Goal: Find specific fact: Find specific fact

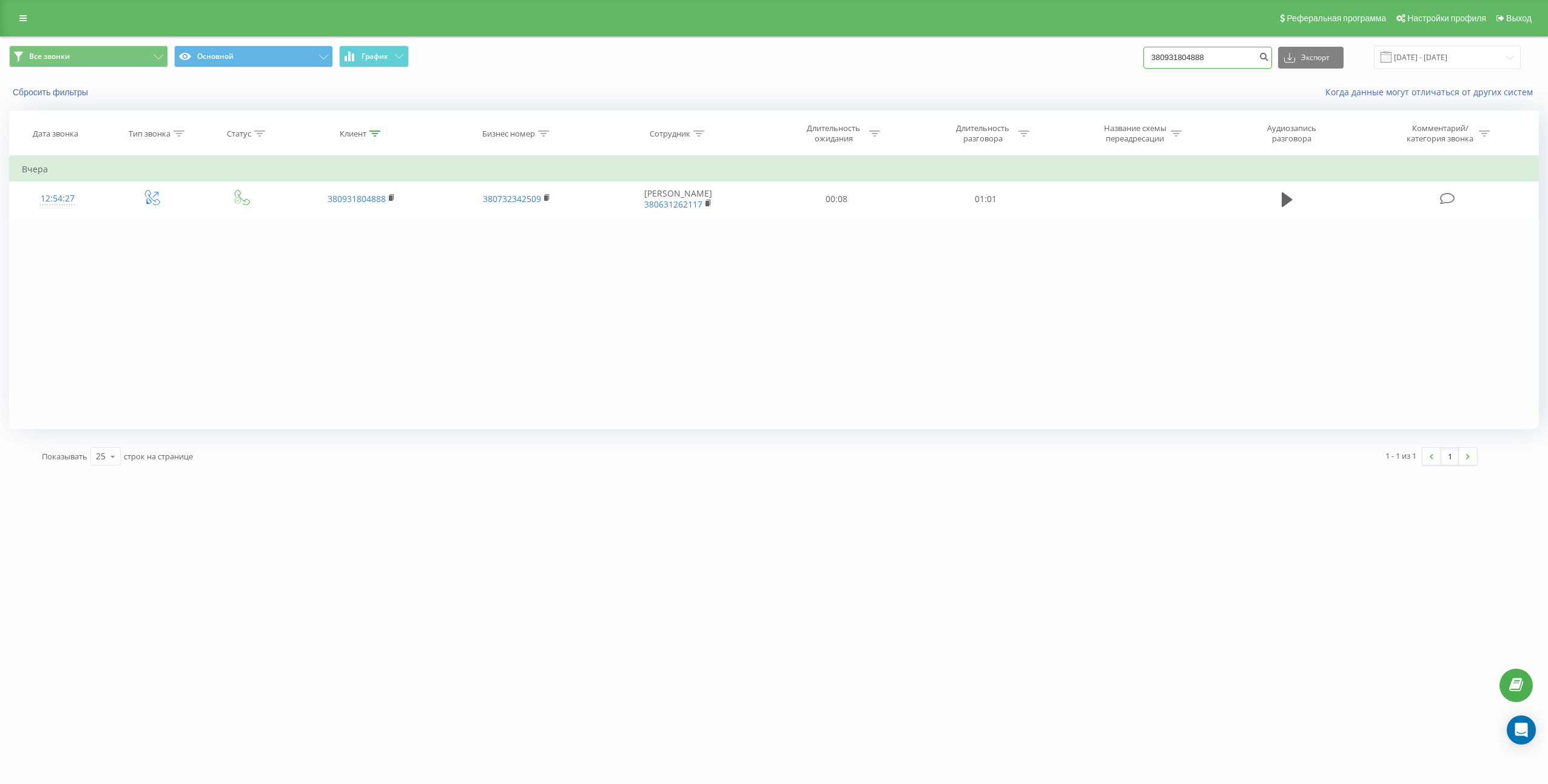
click at [1223, 56] on input "380931804888" at bounding box center [1208, 57] width 128 height 22
click at [1269, 59] on icon "submit" at bounding box center [1264, 56] width 10 height 7
click at [1171, 352] on div "Фильтровать по условию Равно Введите значение Отмена OK Фильтровать по условию …" at bounding box center [774, 292] width 1530 height 273
drag, startPoint x: 1151, startPoint y: 415, endPoint x: 988, endPoint y: 403, distance: 163.4
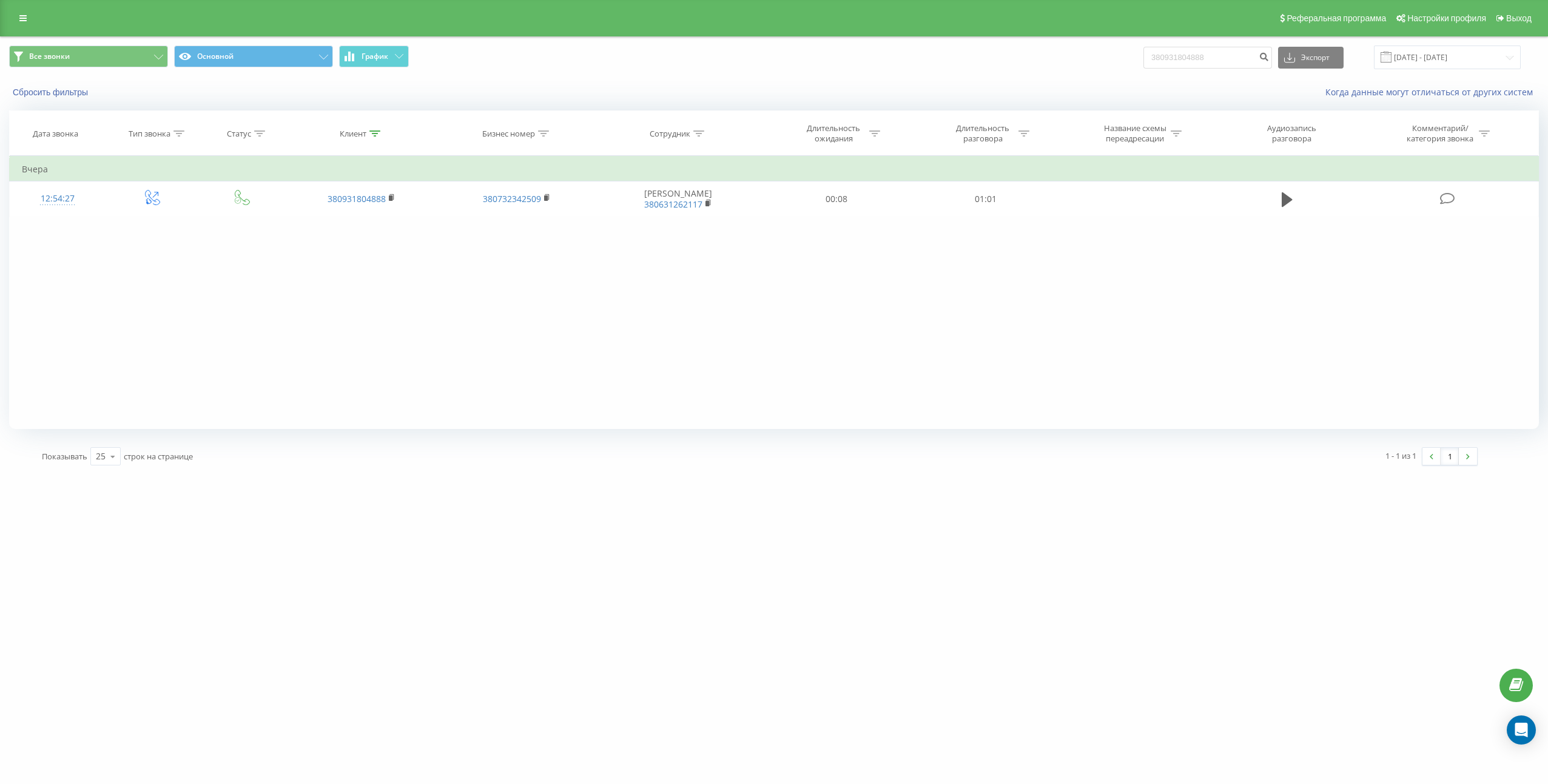
click at [1145, 415] on div "Фильтровать по условию Равно Введите значение Отмена OK Фильтровать по условию …" at bounding box center [774, 292] width 1530 height 273
click at [1207, 59] on input "380931804888" at bounding box center [1208, 57] width 128 height 22
click at [1207, 60] on input "380931804888" at bounding box center [1208, 57] width 128 height 22
paste input "99660"
type input "380999660888"
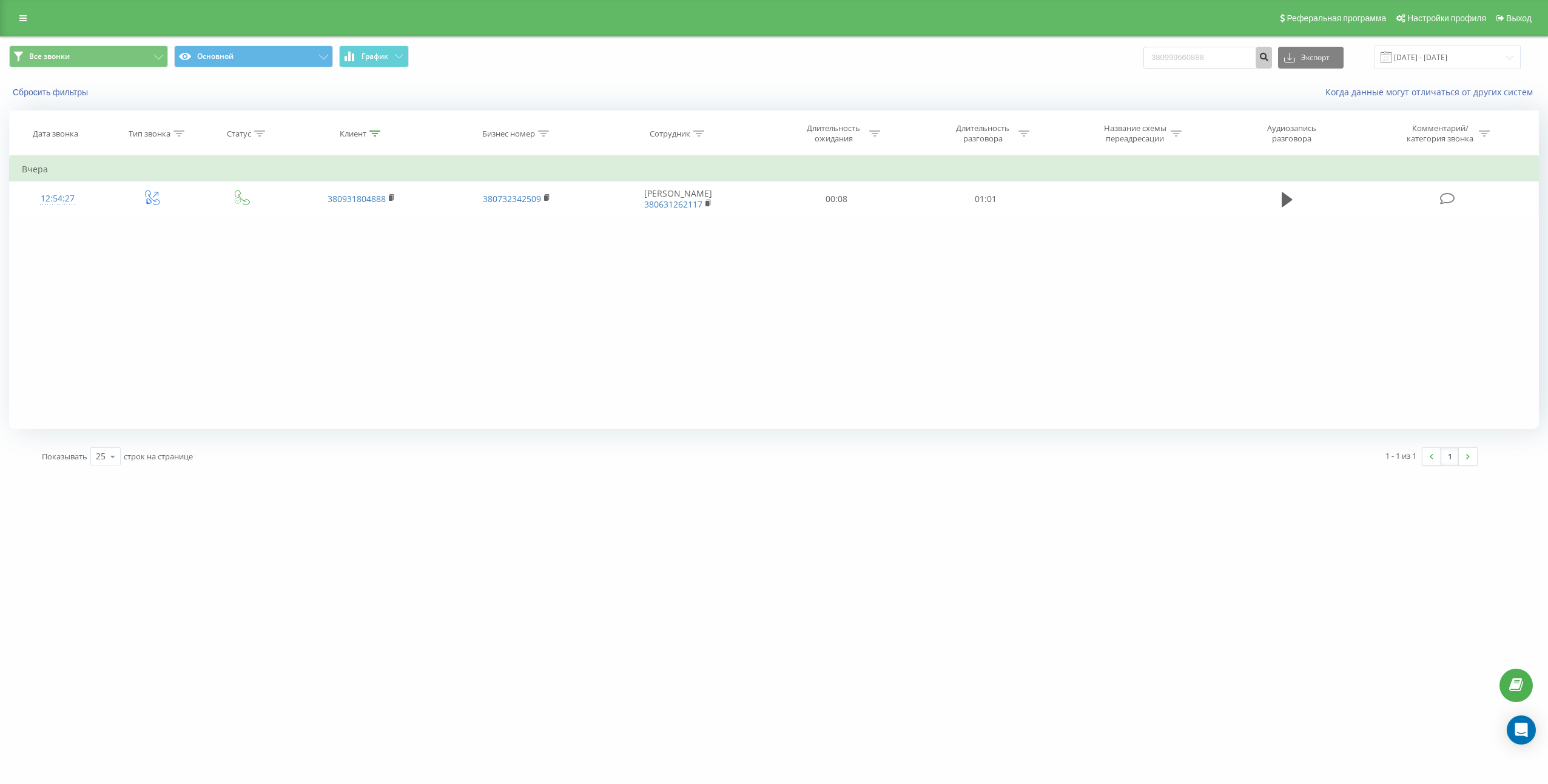
click at [1272, 63] on button "submit" at bounding box center [1264, 57] width 16 height 22
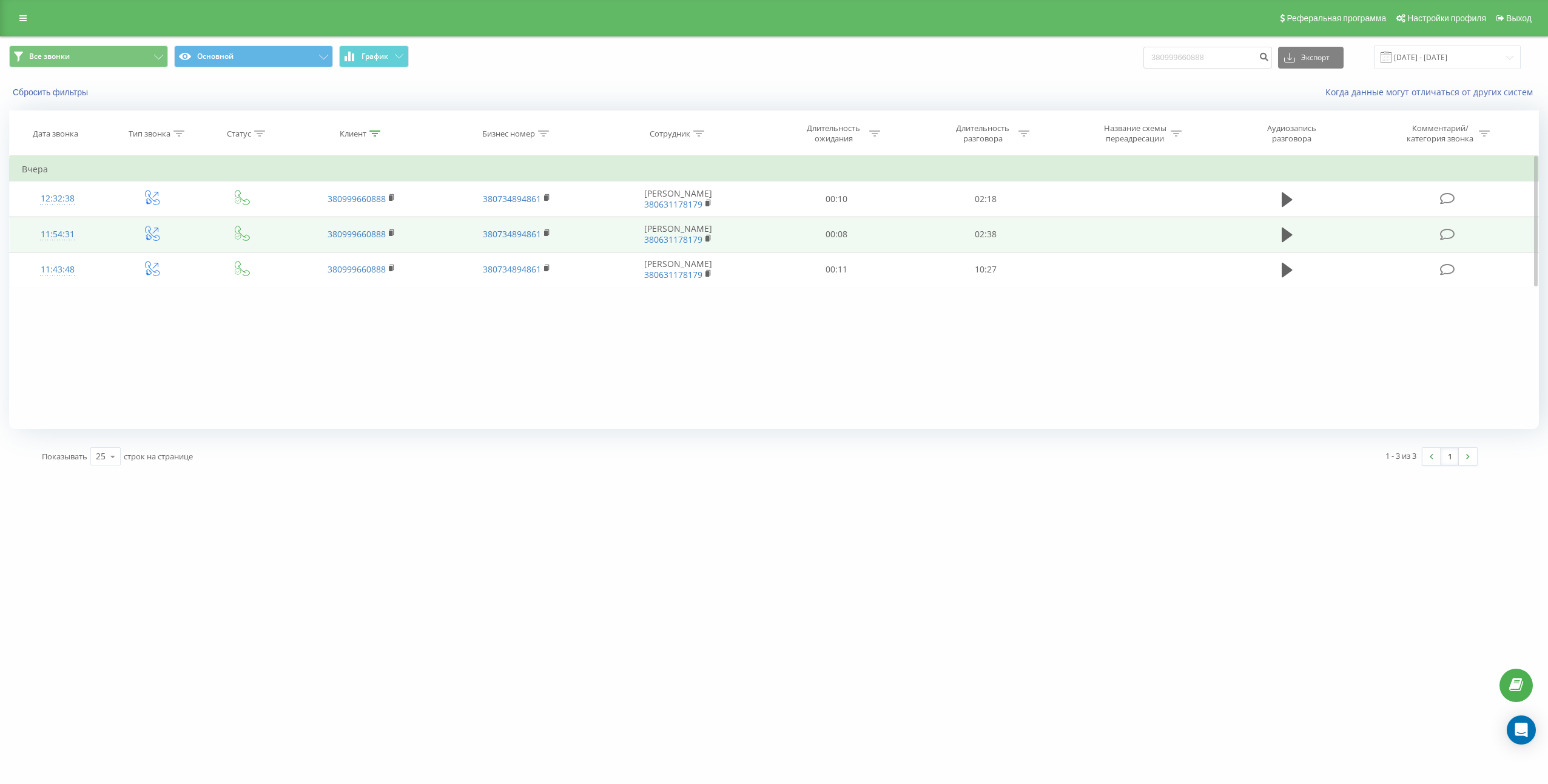
click at [1274, 234] on td at bounding box center [1287, 234] width 143 height 35
click at [1288, 230] on icon at bounding box center [1287, 234] width 11 height 17
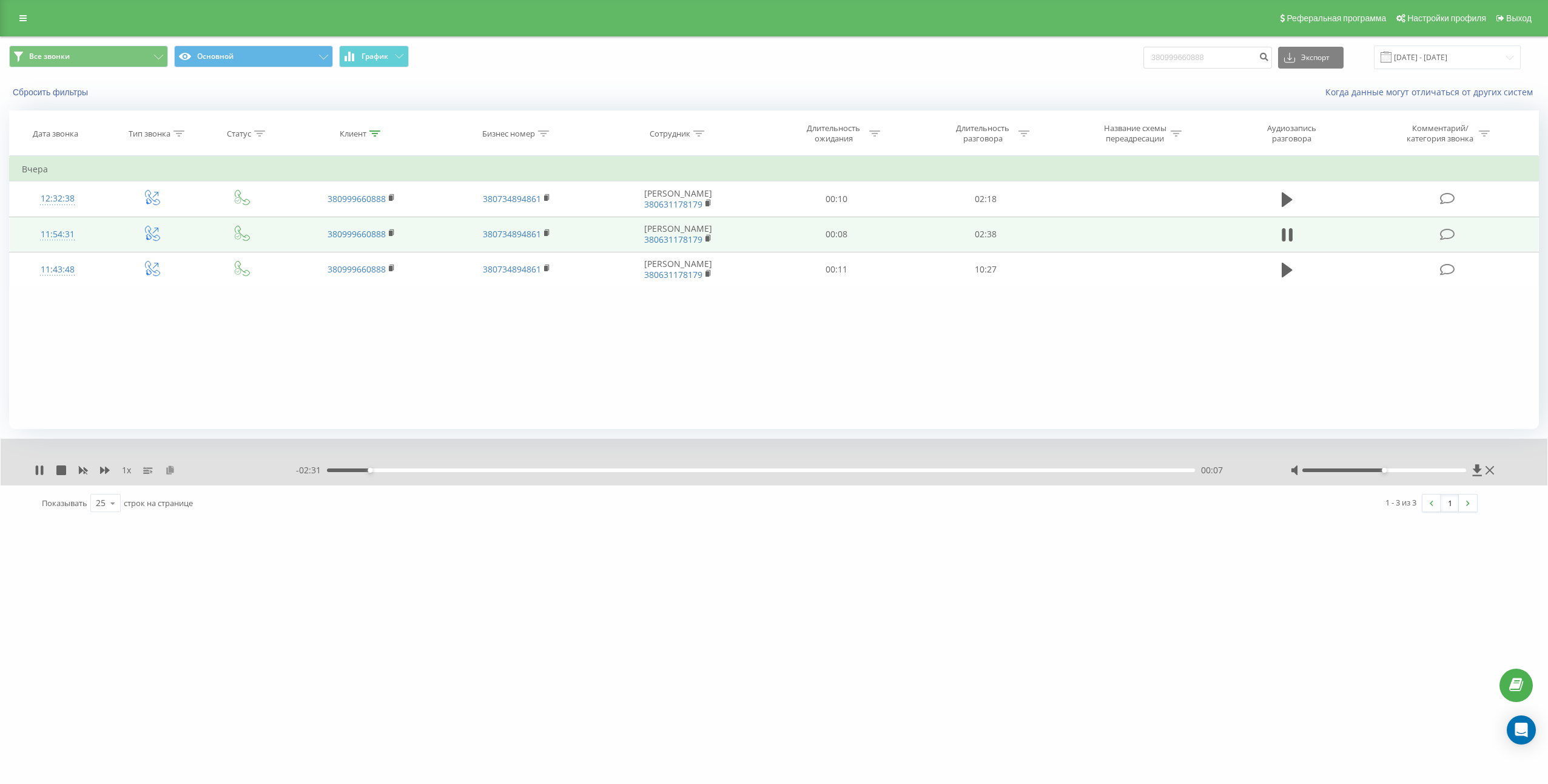
click at [171, 470] on icon at bounding box center [170, 469] width 10 height 8
click at [102, 472] on icon at bounding box center [105, 470] width 10 height 7
click at [102, 472] on icon at bounding box center [105, 470] width 10 height 7
